Goal: Task Accomplishment & Management: Use online tool/utility

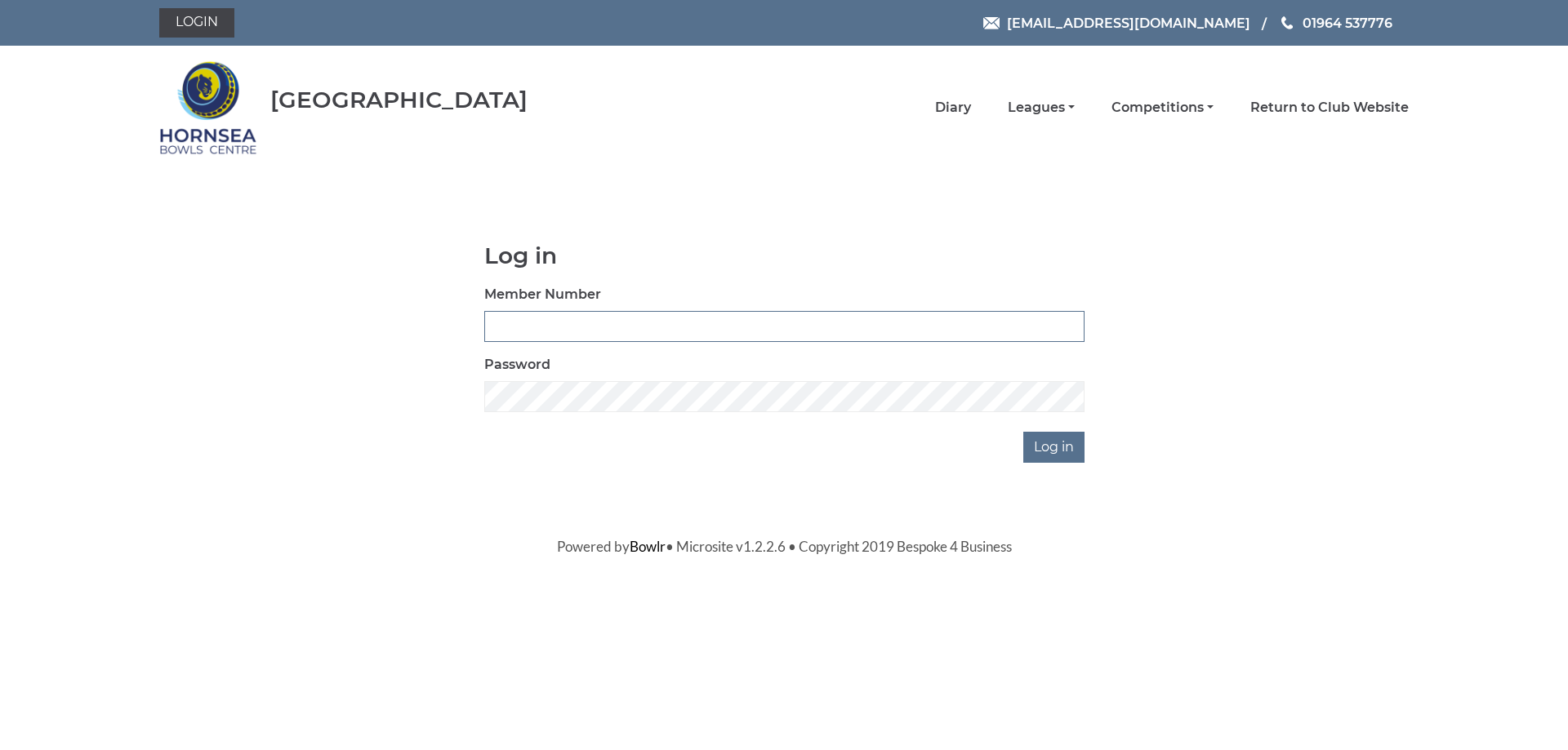
click at [551, 328] on input "Member Number" at bounding box center [784, 326] width 600 height 31
type input "0887"
click at [1042, 450] on input "Log in" at bounding box center [1054, 447] width 62 height 31
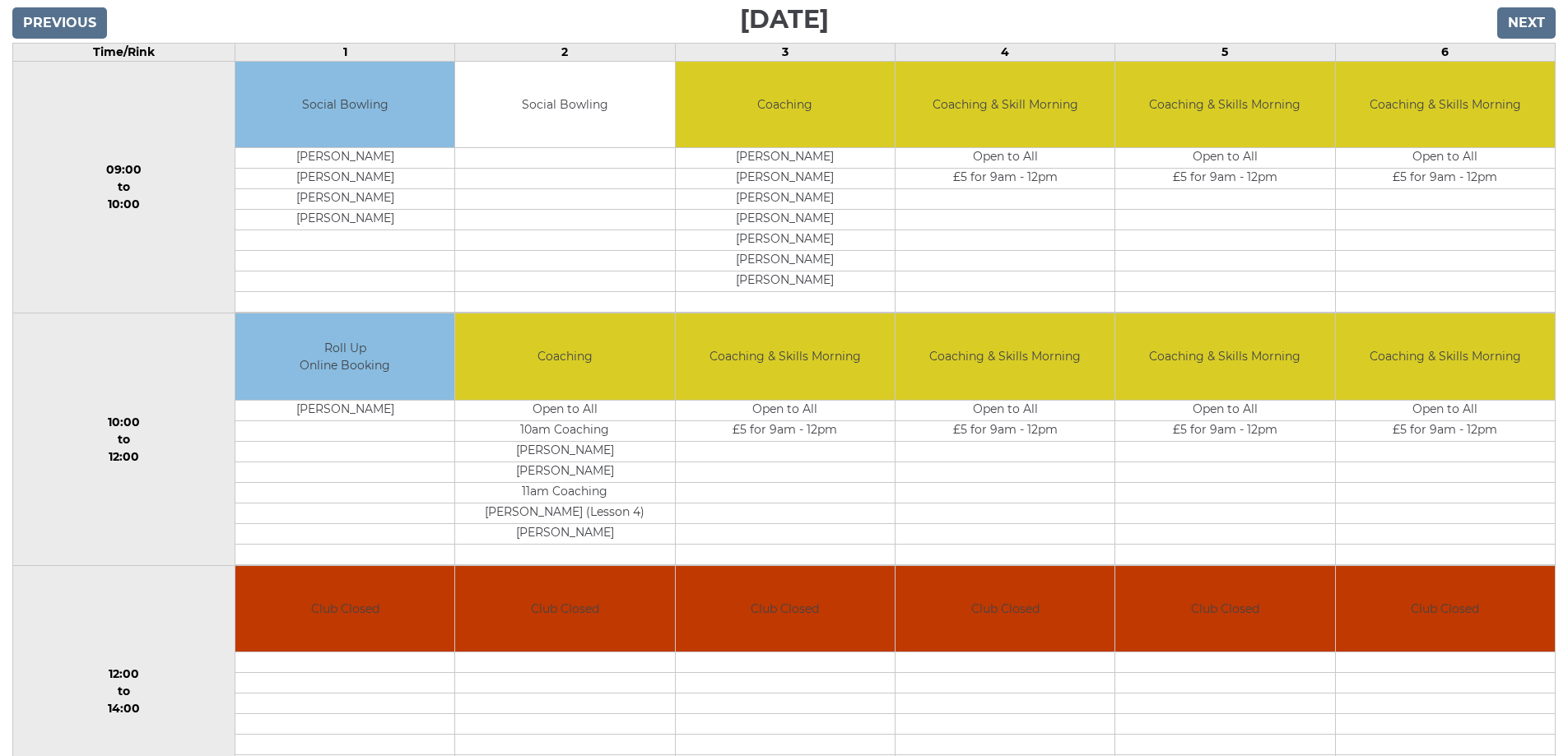
scroll to position [164, 0]
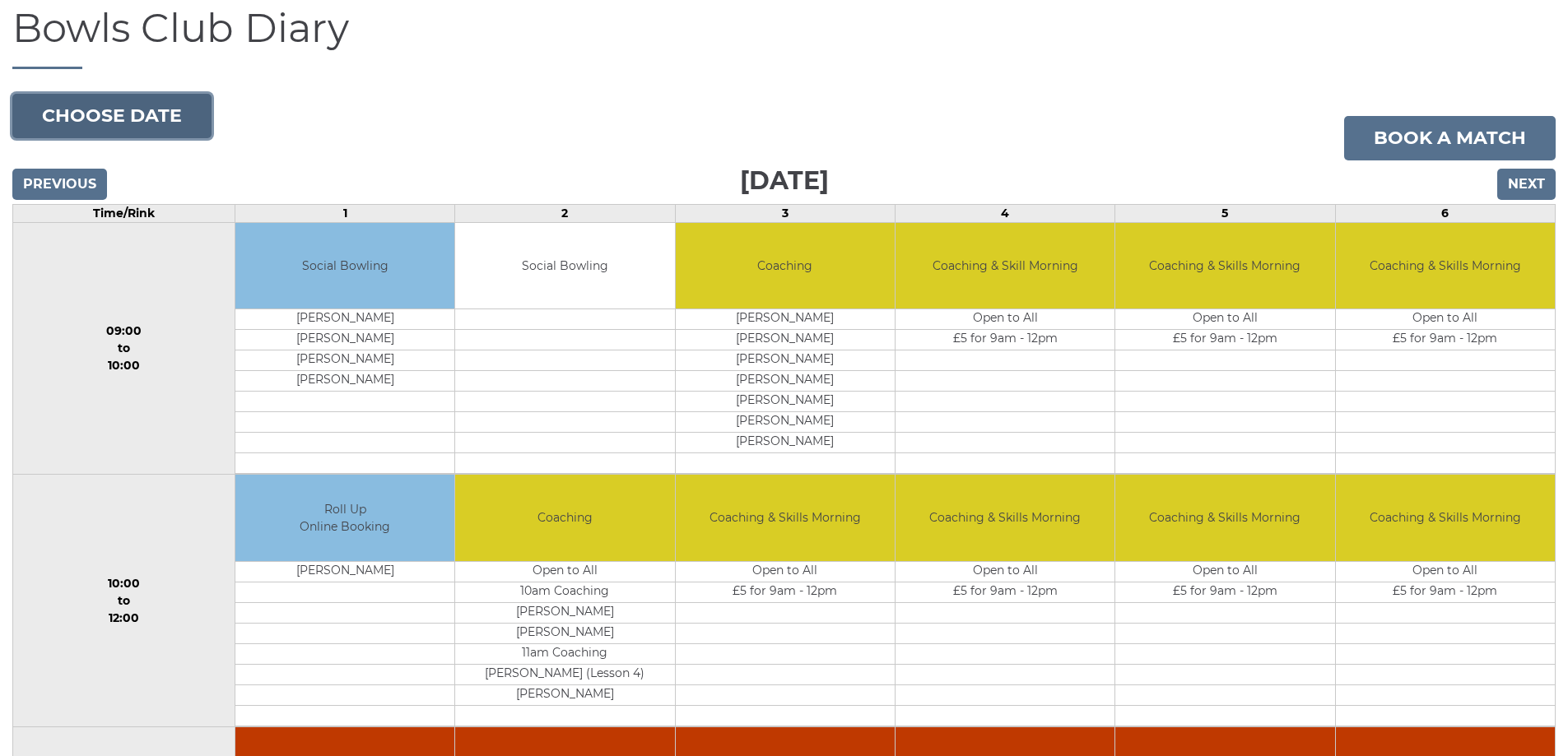
click at [123, 121] on button "Choose date" at bounding box center [112, 116] width 199 height 44
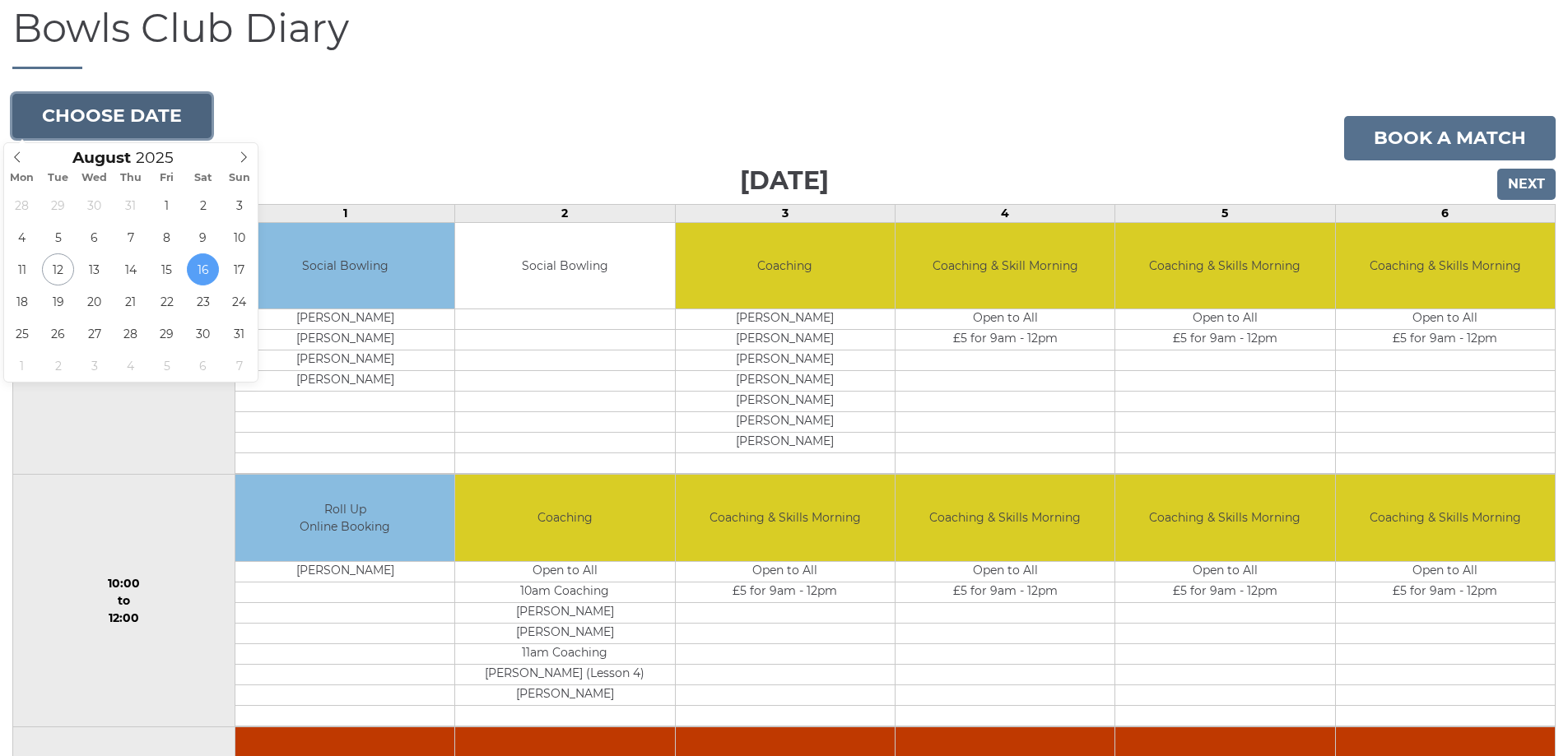
click at [125, 116] on button "Choose date" at bounding box center [112, 116] width 199 height 44
type input "[DATE]"
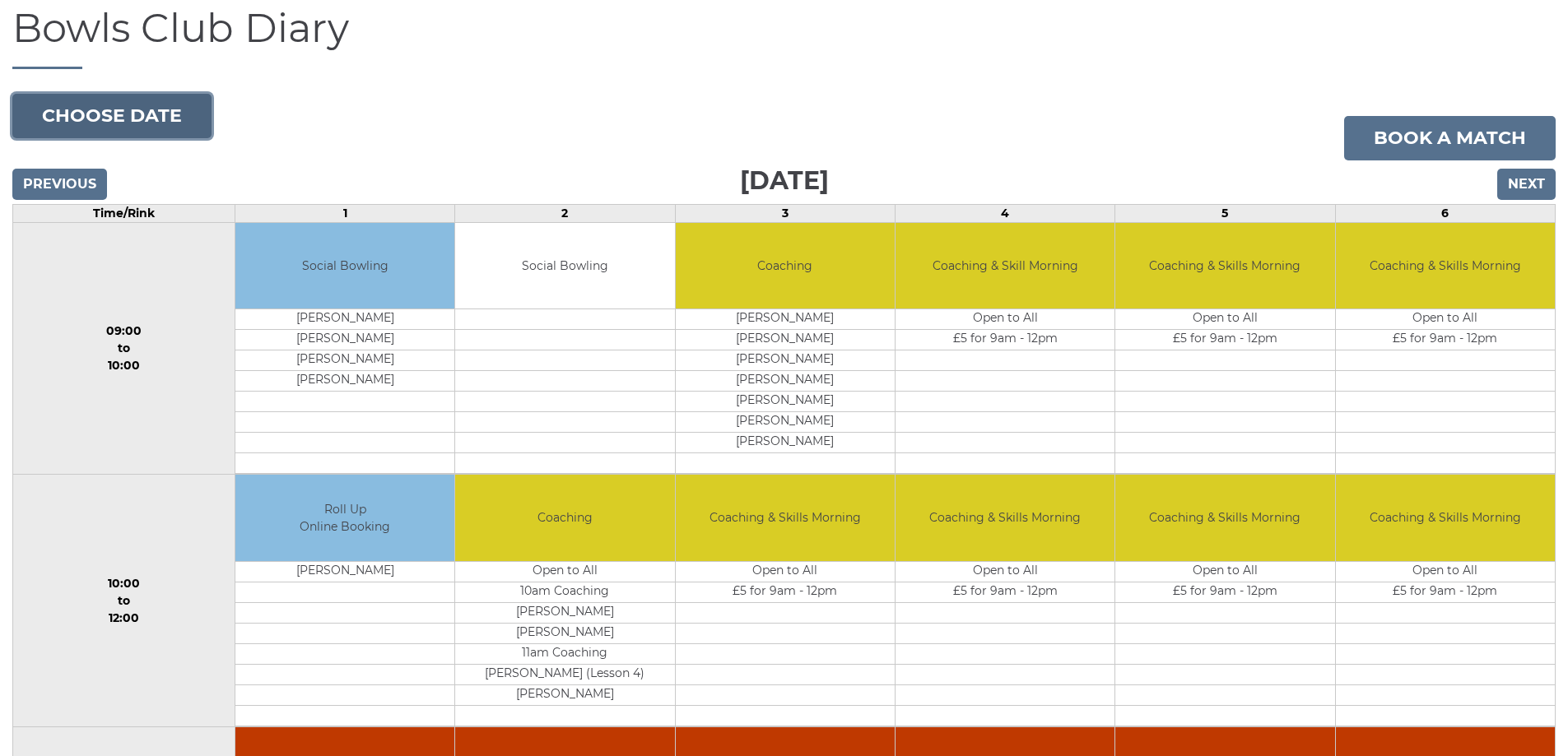
click at [137, 121] on button "Choose date" at bounding box center [112, 116] width 199 height 44
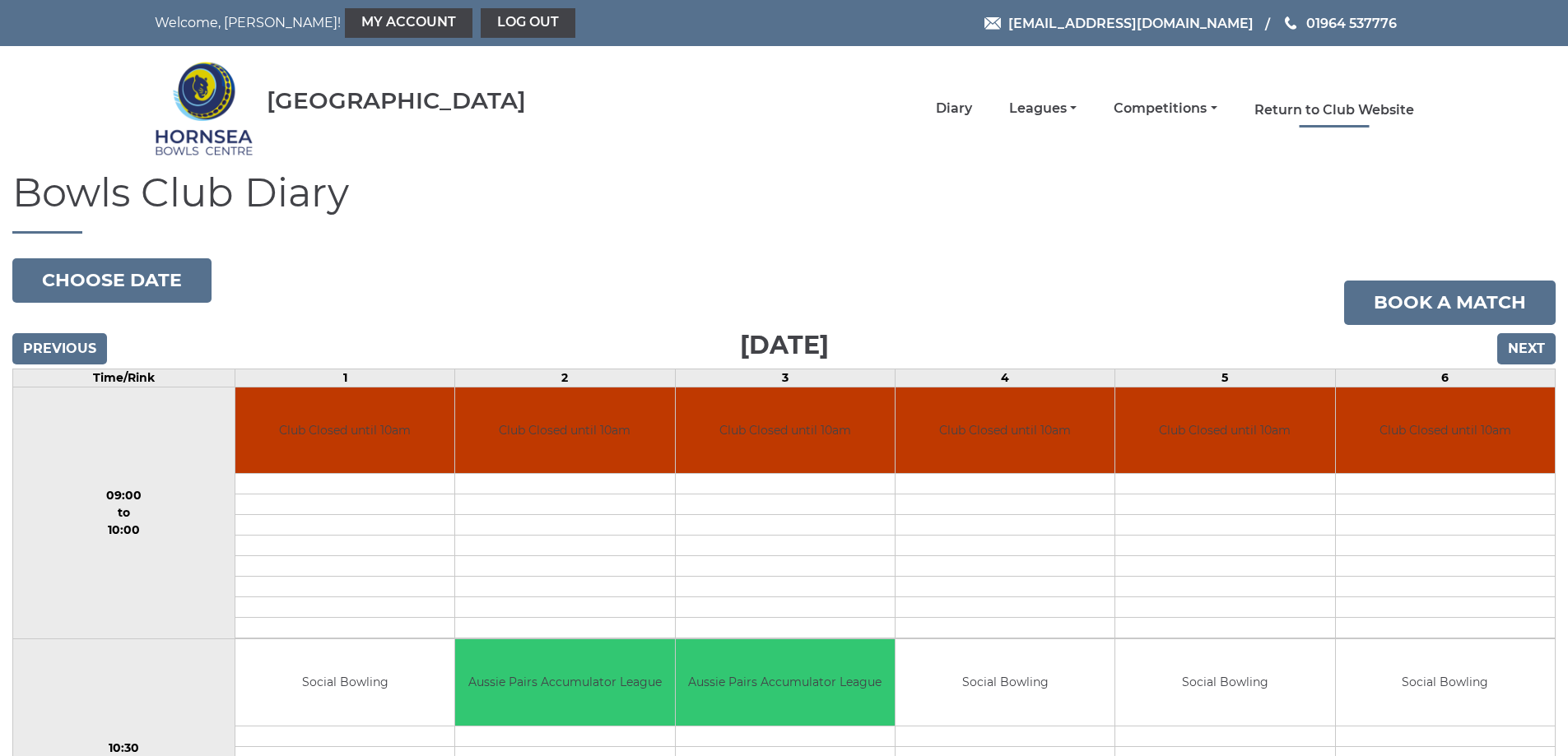
click at [1348, 111] on link "Return to Club Website" at bounding box center [1335, 111] width 159 height 18
